Goal: Task Accomplishment & Management: Use online tool/utility

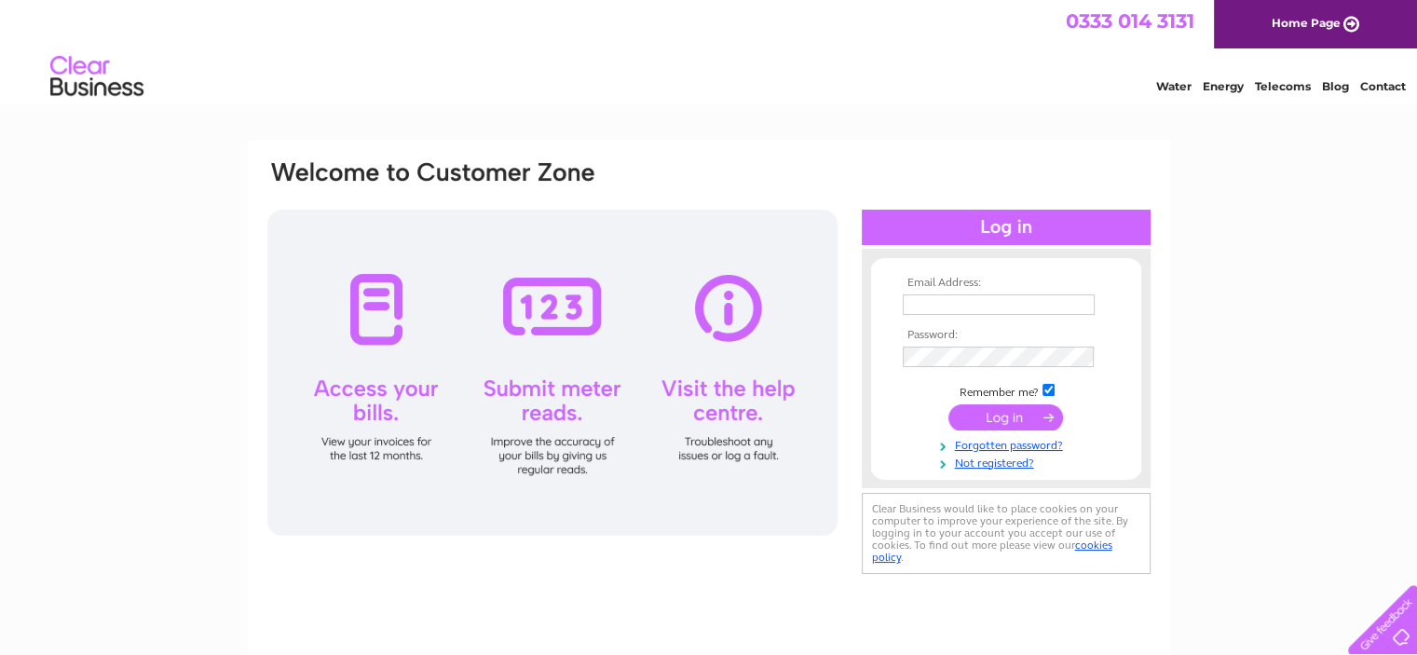
click at [945, 297] on input "text" at bounding box center [999, 304] width 192 height 20
type input "janenott@bullockhurst.freeserve.co.uk"
click at [964, 416] on input "submit" at bounding box center [1005, 418] width 115 height 26
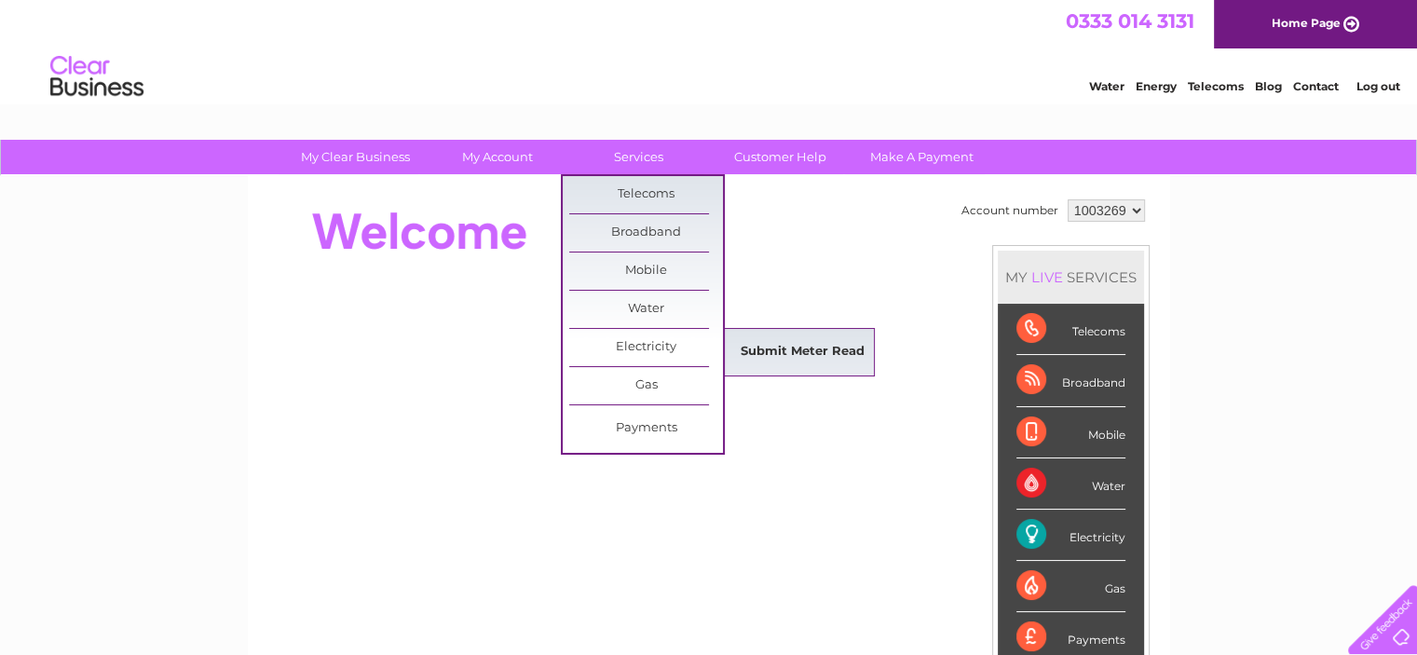
click at [811, 350] on link "Submit Meter Read" at bounding box center [803, 352] width 154 height 37
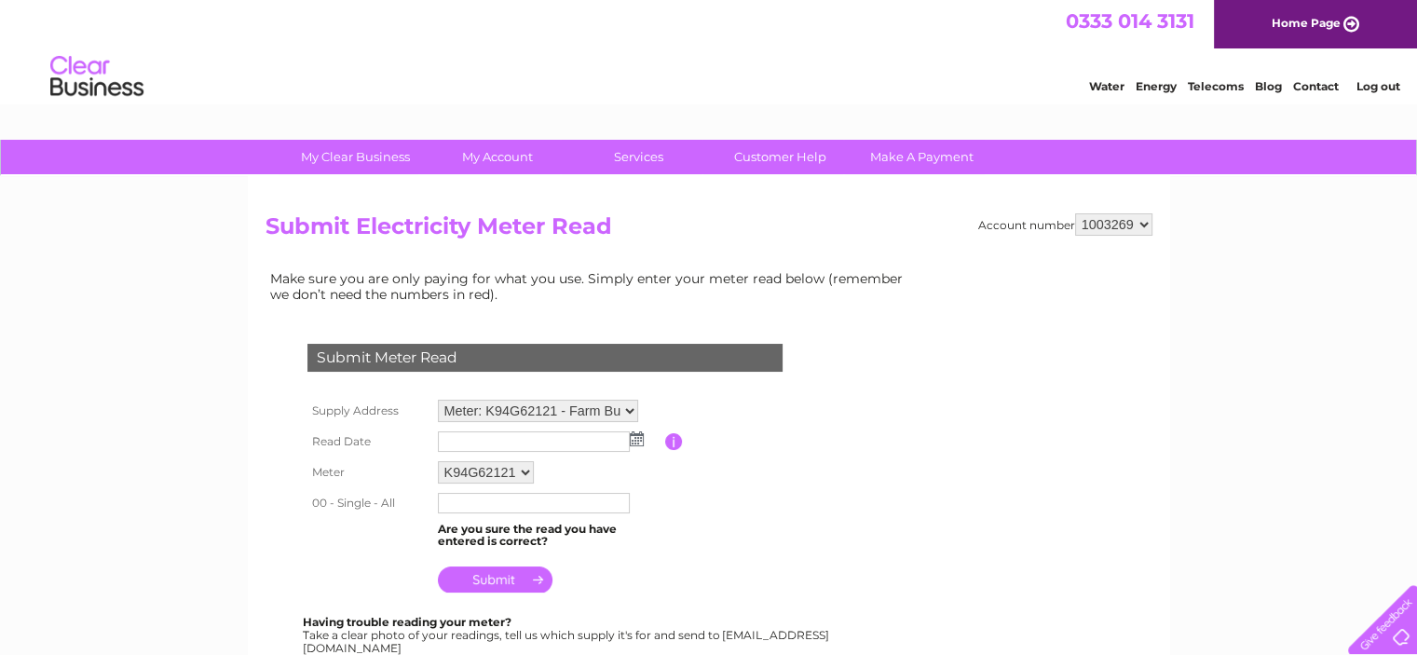
click at [629, 410] on select "Meter: K94G62121 - Farm Buildings, [STREET_ADDRESS]" at bounding box center [538, 411] width 200 height 22
click at [689, 403] on table "Supply Address Meter: K94G62121 - [STREET_ADDRESS] Read Date Please enter the d…" at bounding box center [567, 497] width 529 height 205
click at [477, 439] on input "text" at bounding box center [535, 442] width 194 height 22
click at [637, 437] on img at bounding box center [639, 439] width 14 height 15
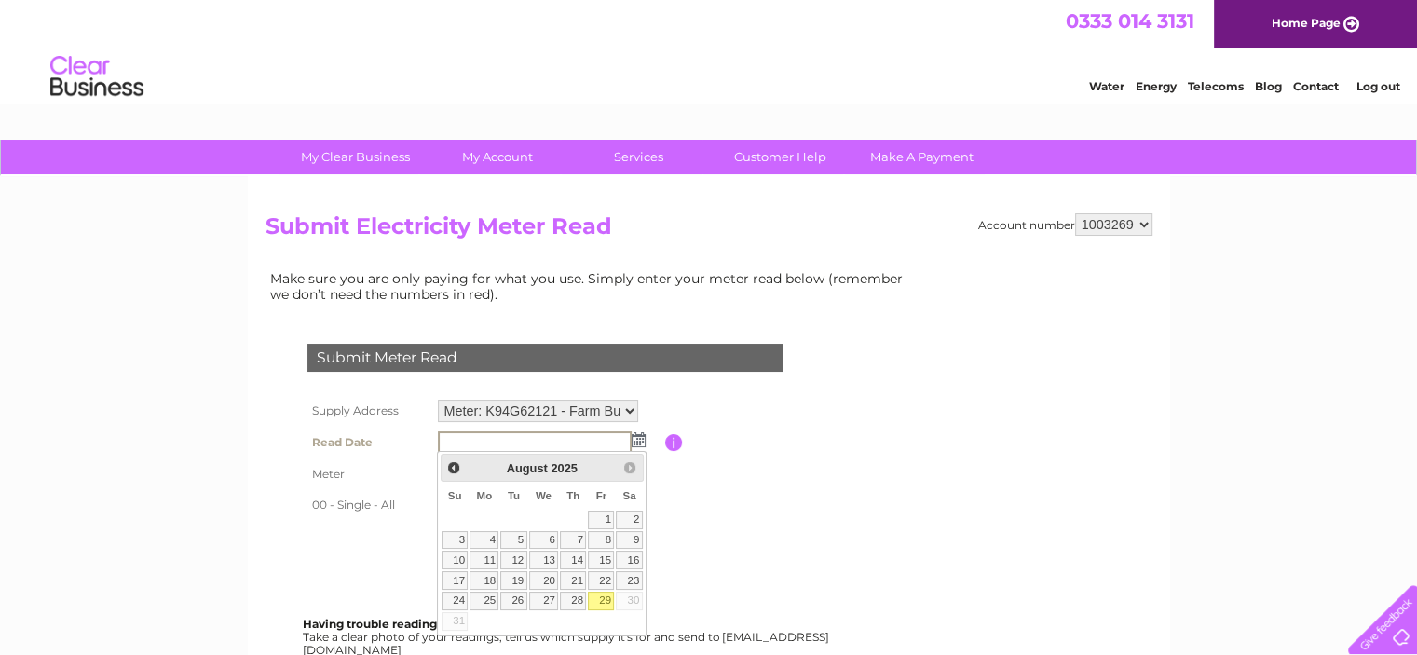
click at [600, 595] on link "29" at bounding box center [601, 601] width 26 height 19
type input "2025/08/29"
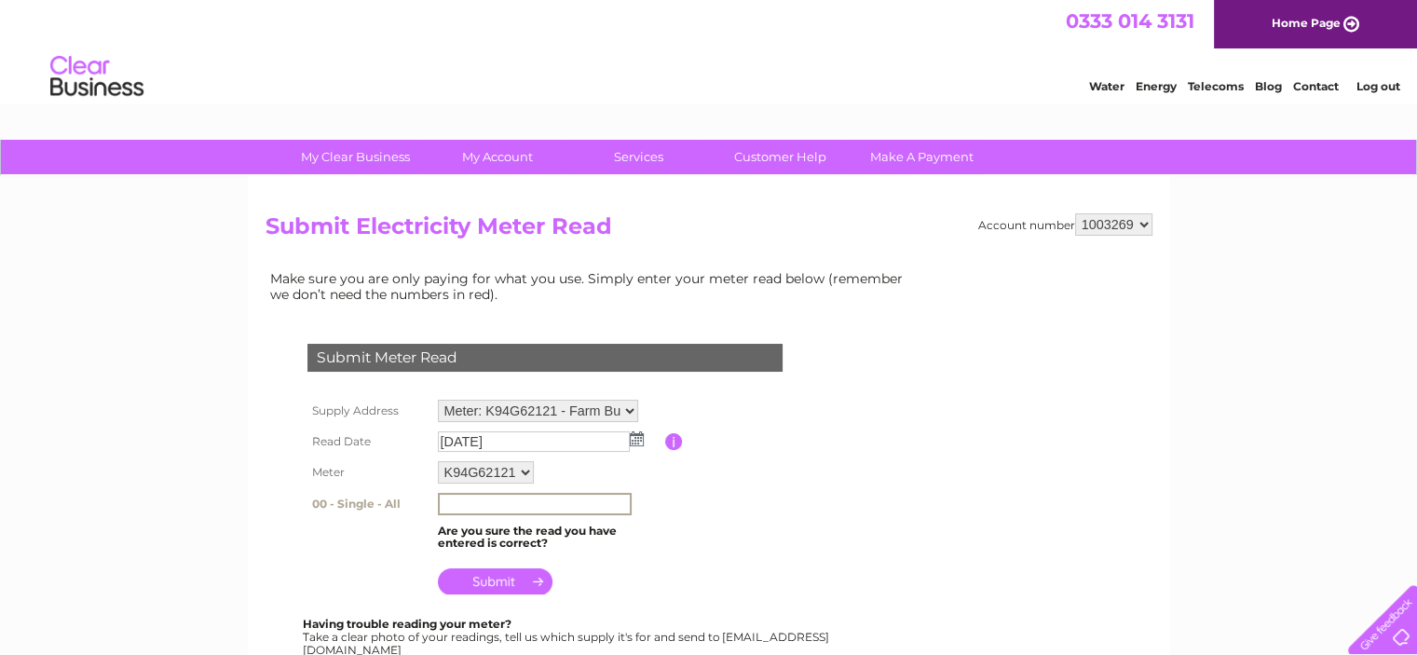
click at [470, 502] on input "text" at bounding box center [535, 504] width 194 height 22
type input "63882"
click at [488, 575] on input "submit" at bounding box center [495, 581] width 115 height 26
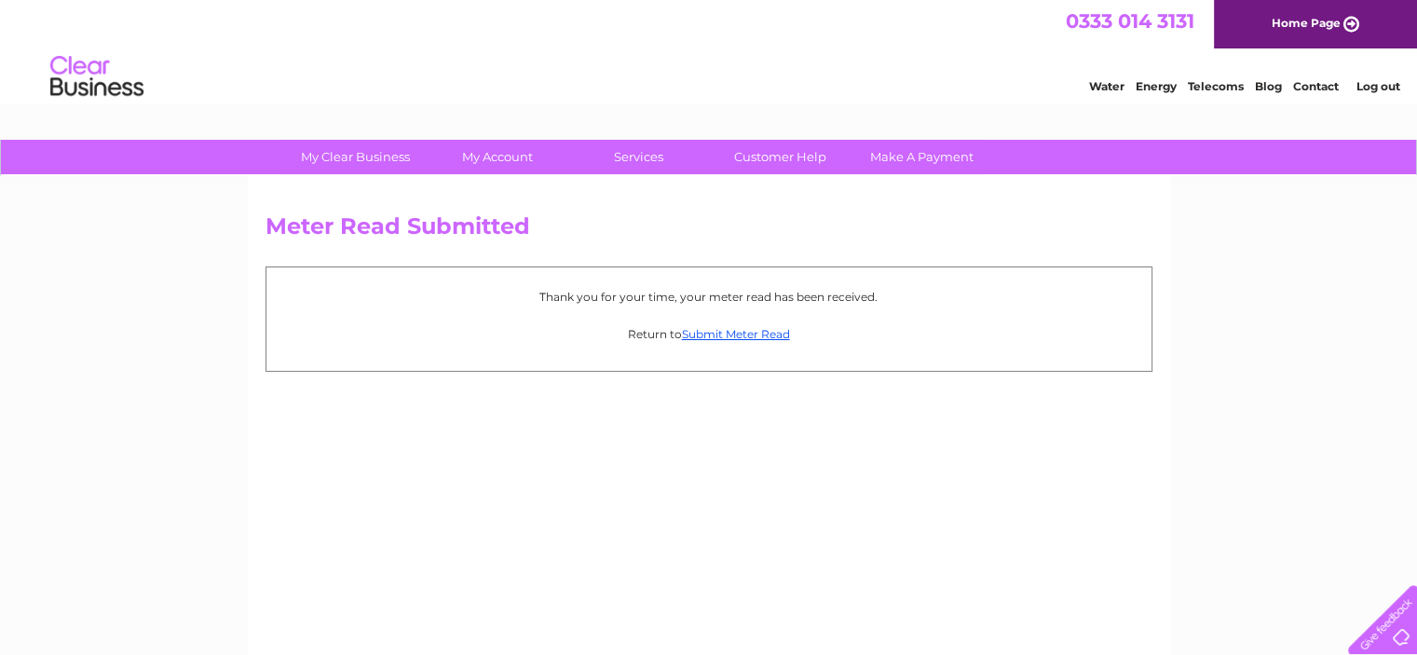
click at [1386, 86] on link "Log out" at bounding box center [1378, 86] width 44 height 14
